Goal: Find specific page/section: Find specific page/section

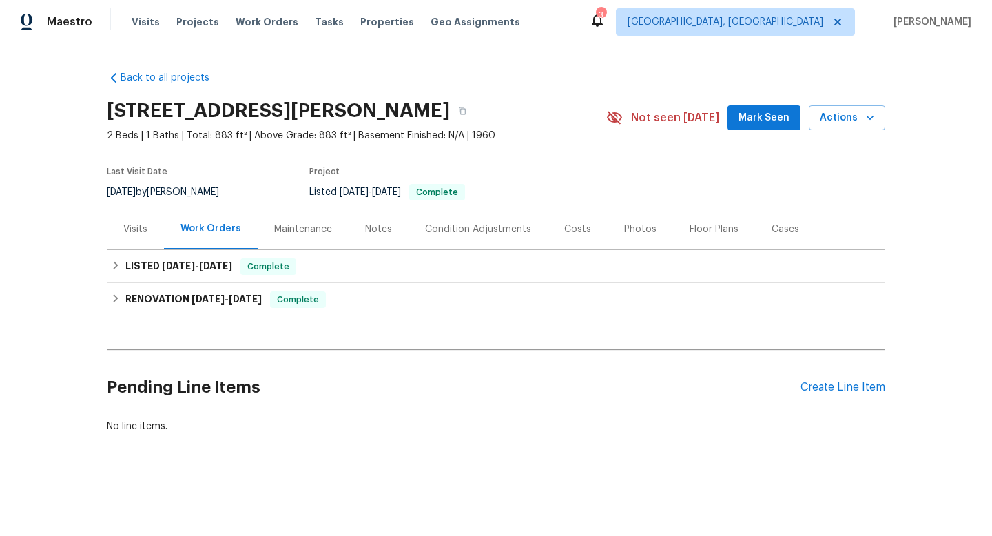
click at [136, 236] on div "Visits" at bounding box center [135, 229] width 57 height 41
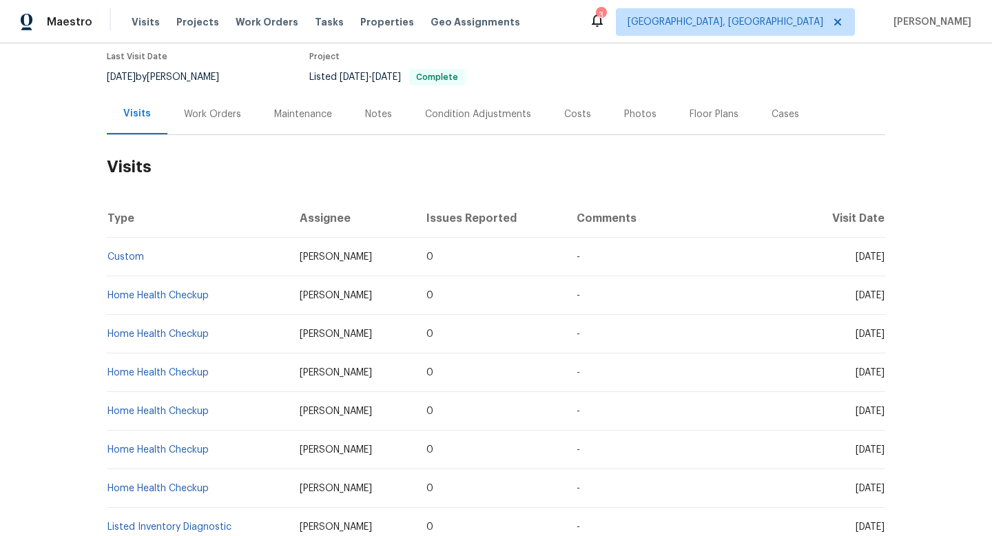
click at [215, 109] on div "Work Orders" at bounding box center [212, 114] width 57 height 14
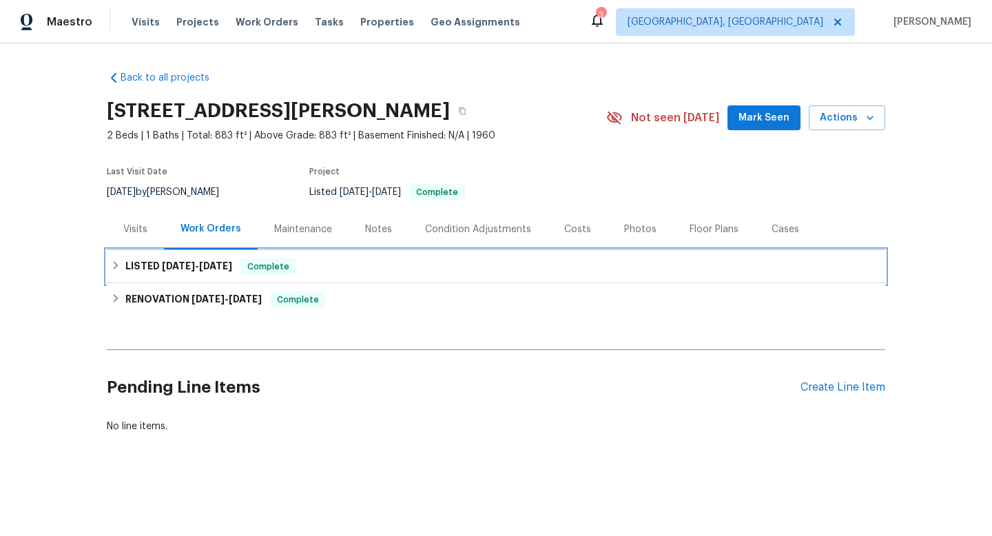
click at [114, 265] on icon at bounding box center [116, 265] width 5 height 8
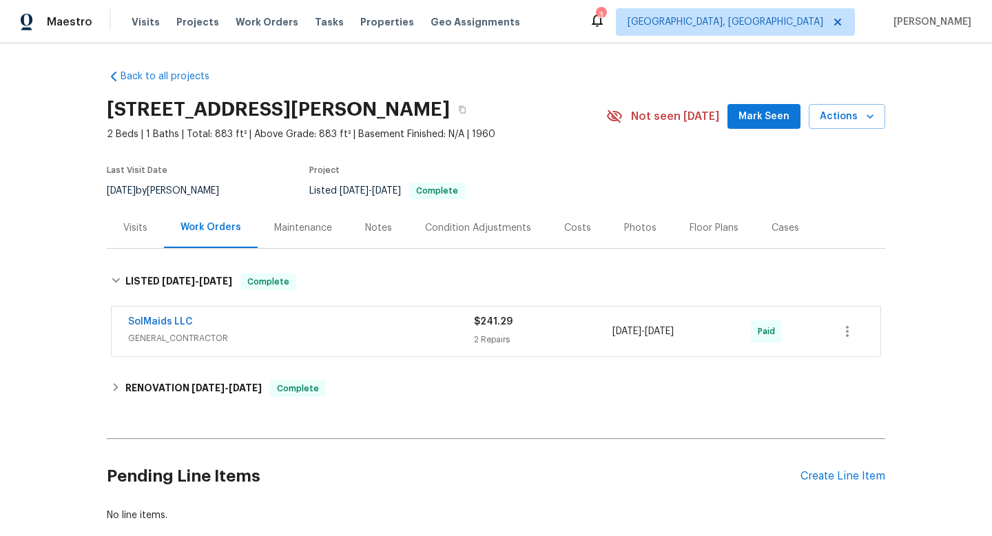
click at [320, 238] on div "Maintenance" at bounding box center [303, 227] width 91 height 41
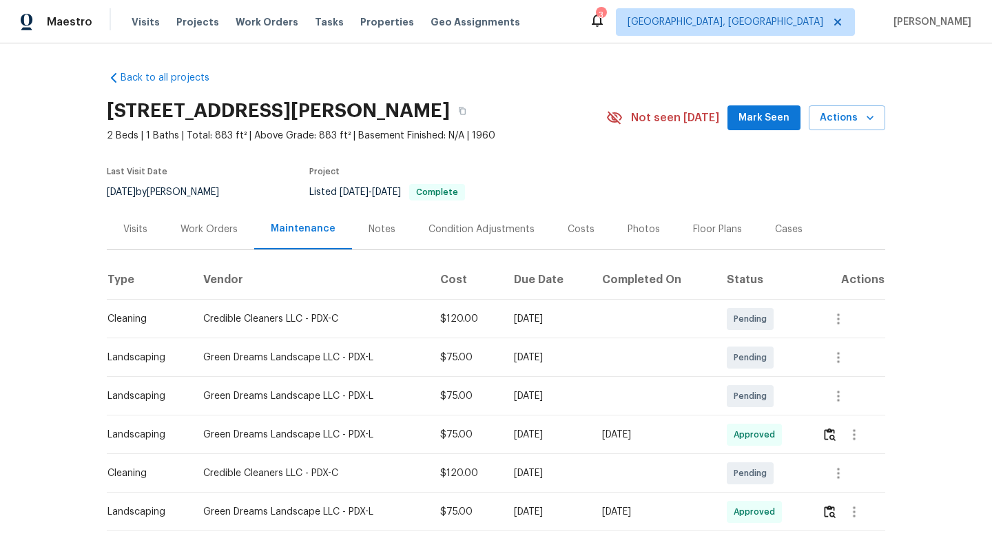
click at [369, 224] on div "Notes" at bounding box center [382, 230] width 27 height 14
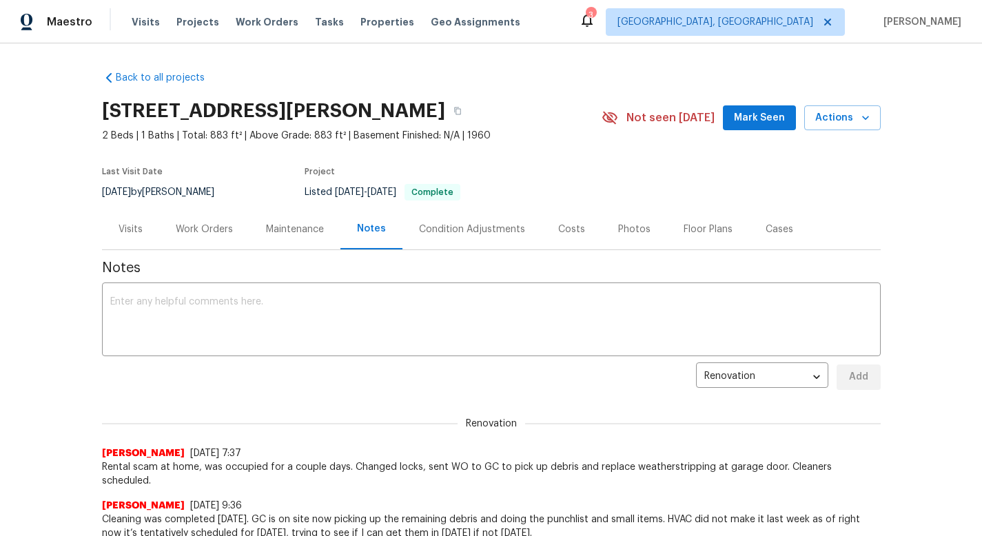
click at [296, 221] on div "Maintenance" at bounding box center [294, 229] width 91 height 41
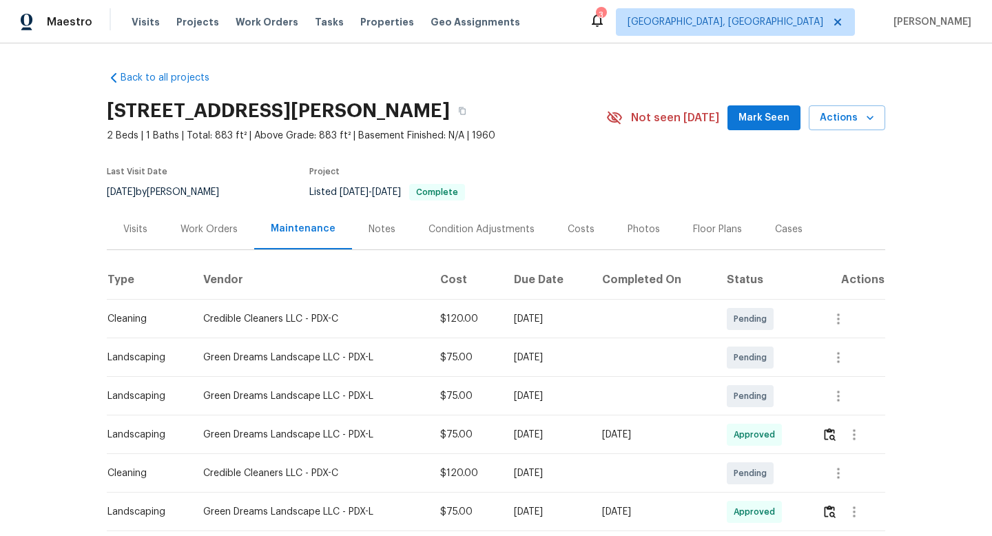
click at [223, 223] on div "Work Orders" at bounding box center [208, 230] width 57 height 14
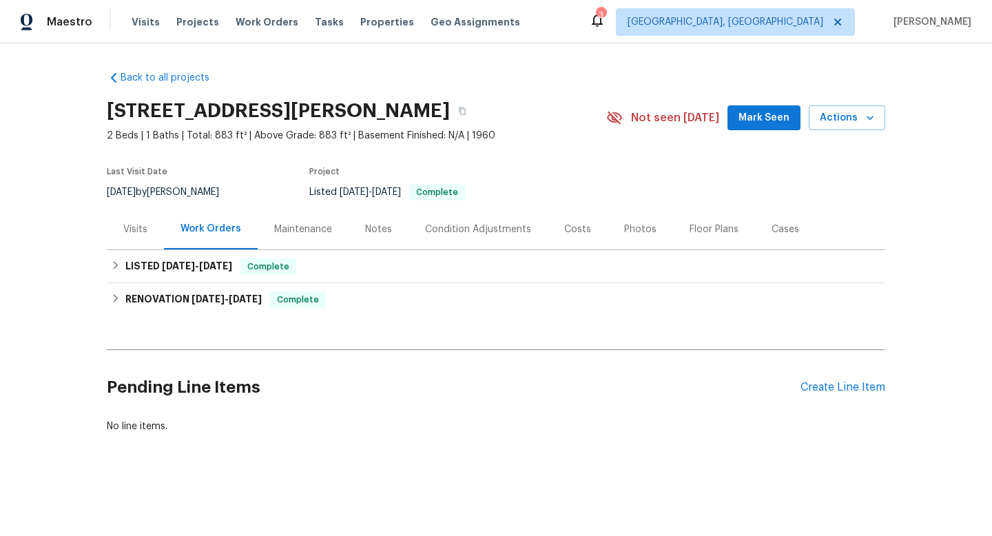
click at [136, 222] on div "Visits" at bounding box center [135, 229] width 57 height 41
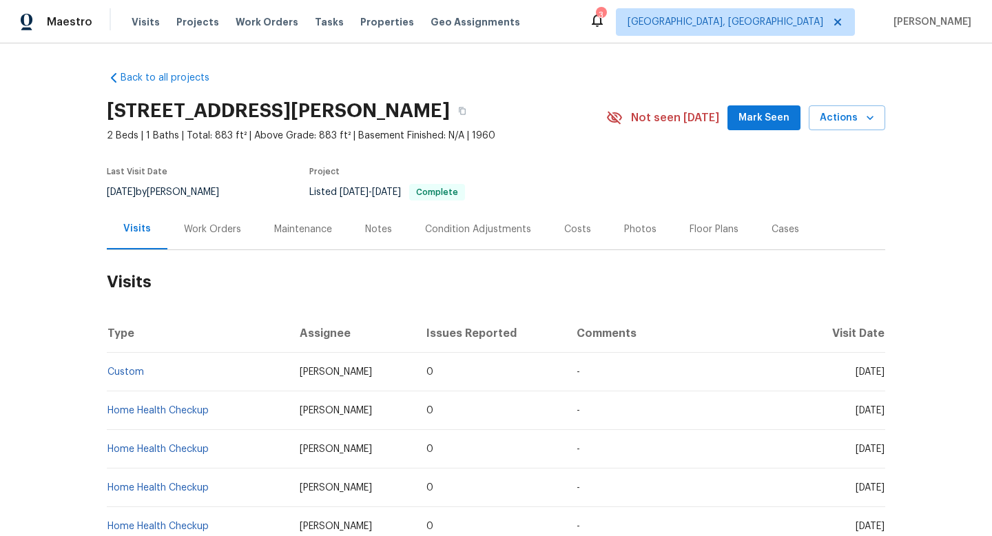
click at [191, 227] on div "Work Orders" at bounding box center [212, 230] width 57 height 14
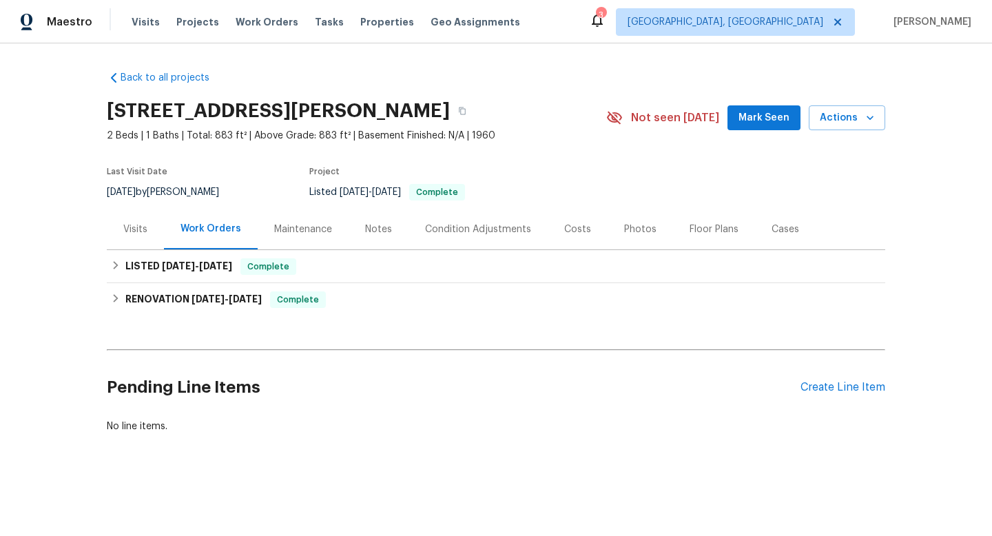
click at [317, 236] on div "Maintenance" at bounding box center [303, 229] width 91 height 41
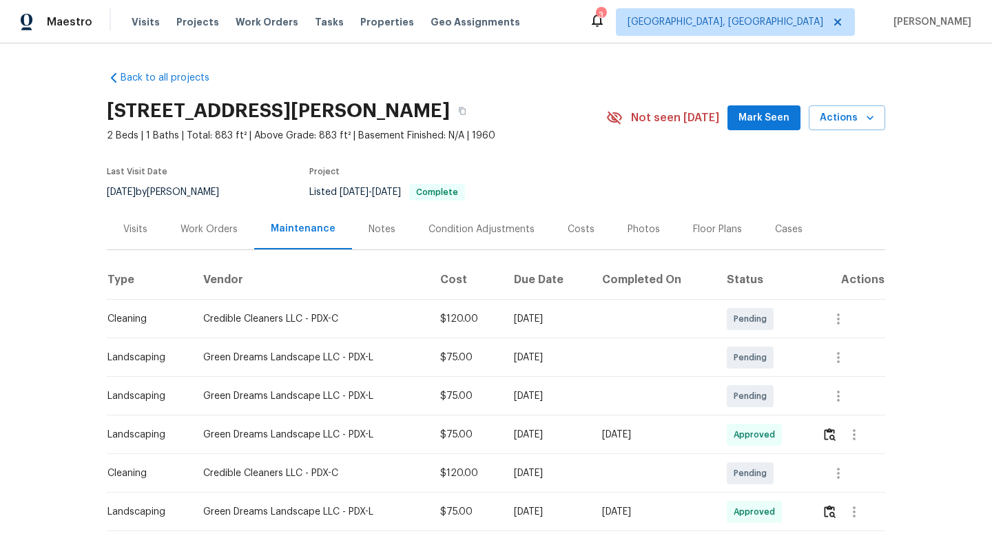
click at [218, 232] on div "Work Orders" at bounding box center [208, 230] width 57 height 14
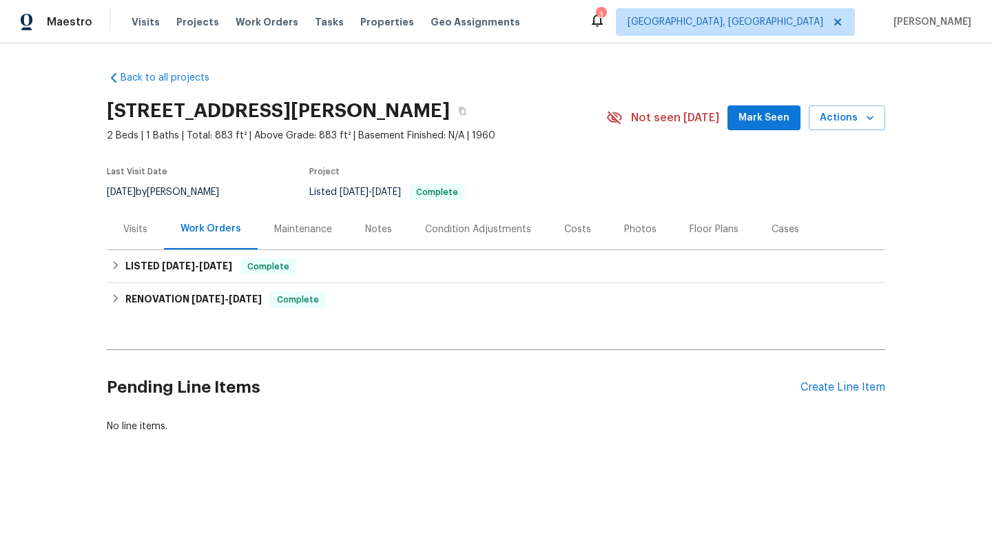
click at [134, 224] on div "Visits" at bounding box center [135, 230] width 24 height 14
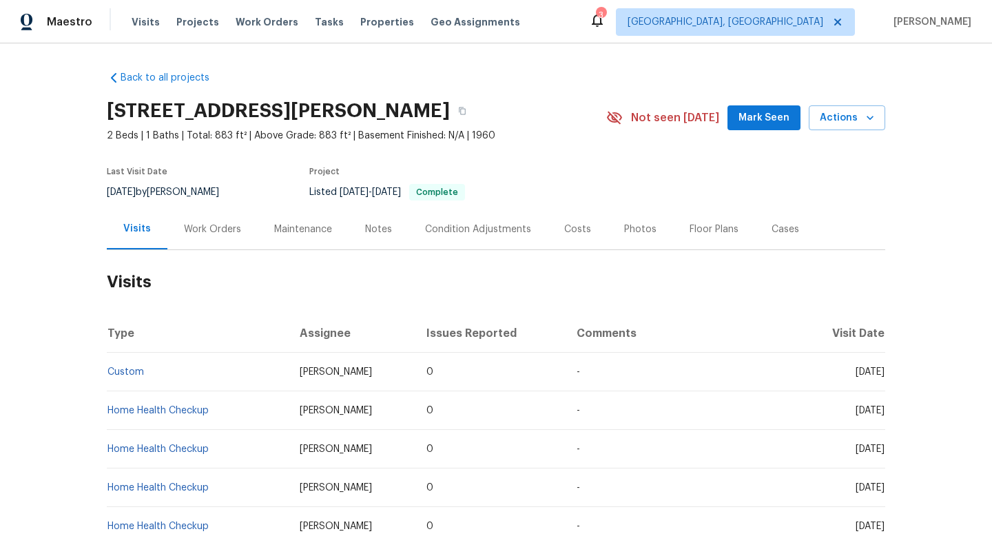
click at [565, 140] on span "2 Beds | 1 Baths | Total: 883 ft² | Above Grade: 883 ft² | Basement Finished: N…" at bounding box center [356, 136] width 499 height 14
click at [476, 292] on h2 "Visits" at bounding box center [496, 282] width 778 height 64
